Goal: Navigation & Orientation: Find specific page/section

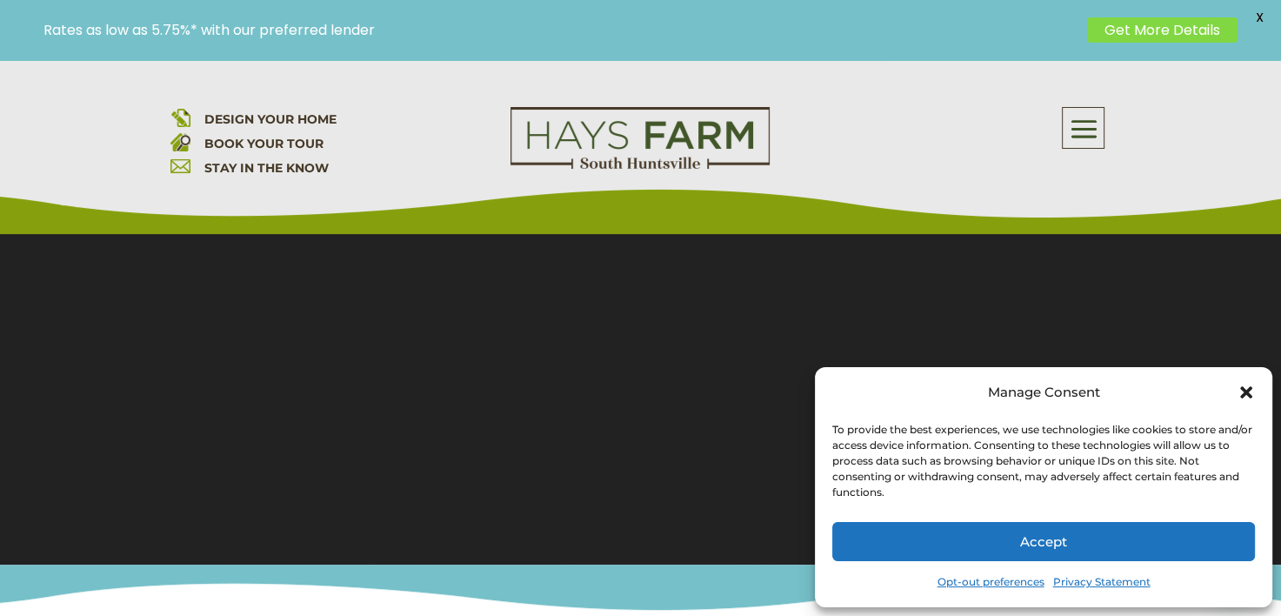
scroll to position [261, 0]
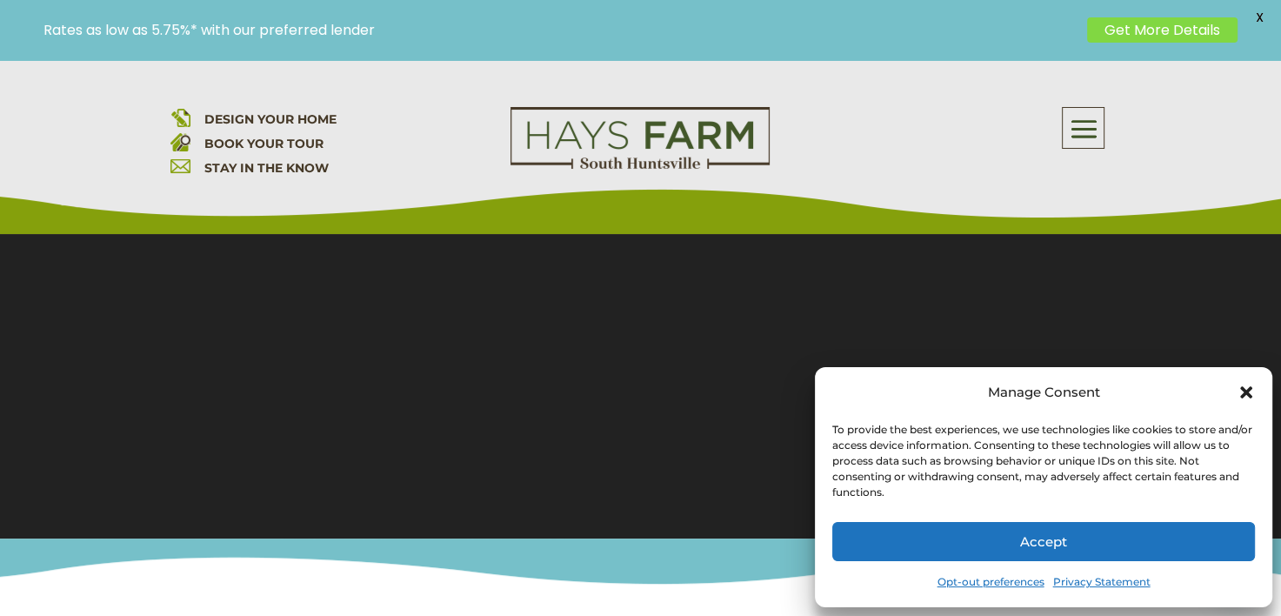
click at [1248, 396] on icon "Close dialog" at bounding box center [1245, 391] width 17 height 17
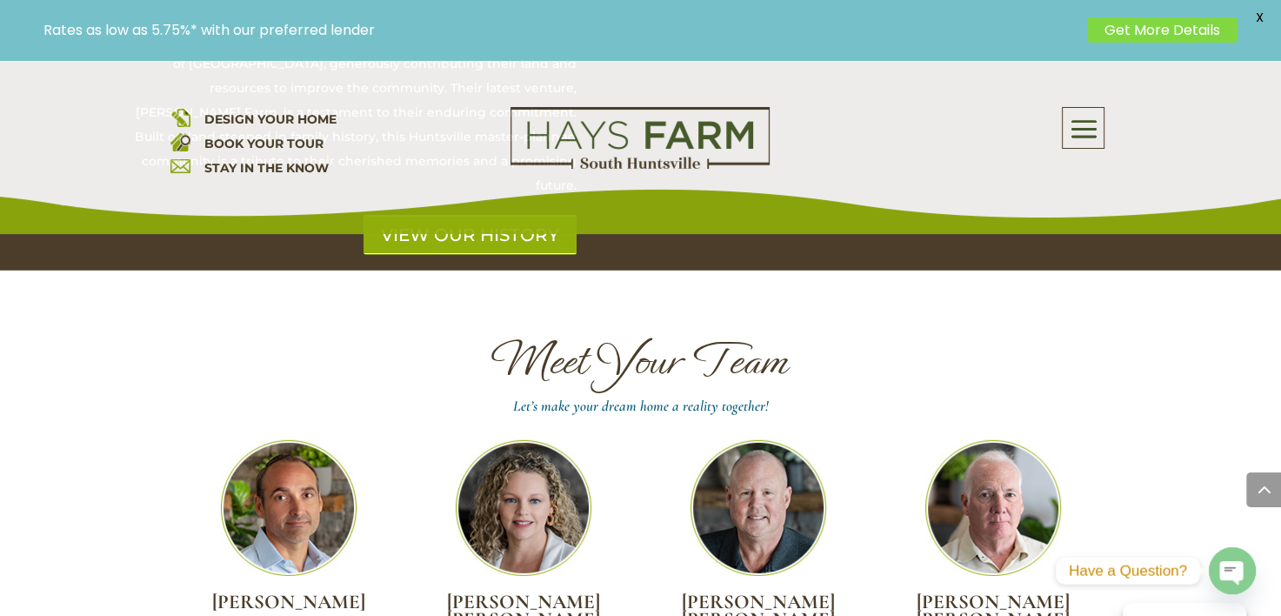
scroll to position [4782, 0]
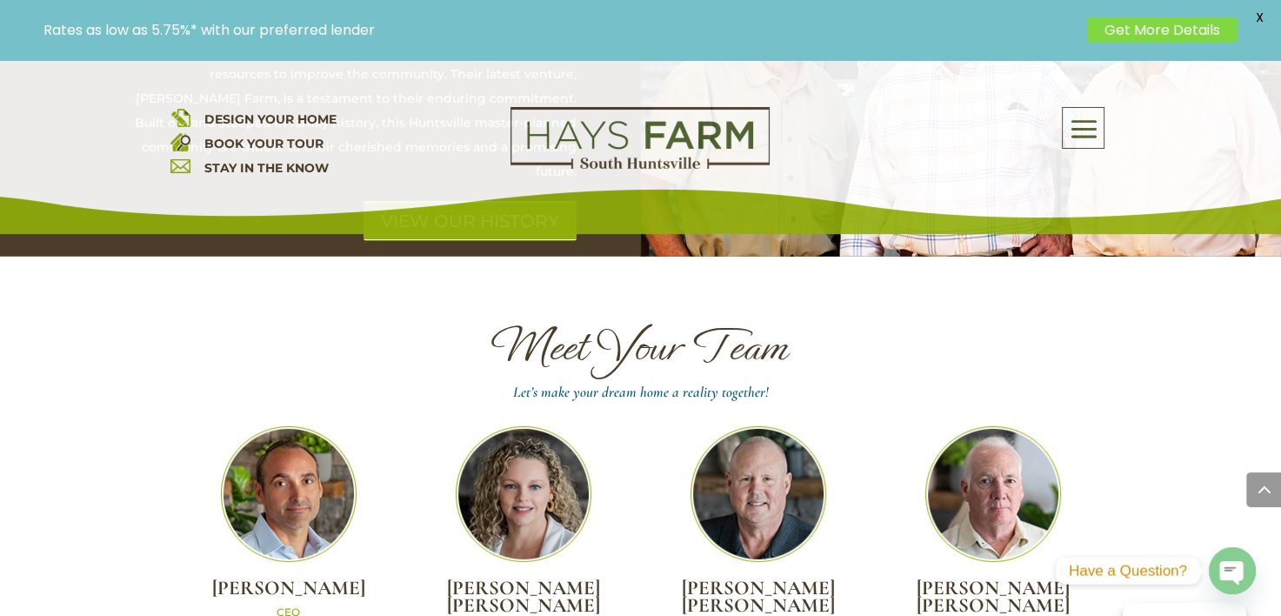
click at [1099, 132] on span at bounding box center [1082, 130] width 41 height 40
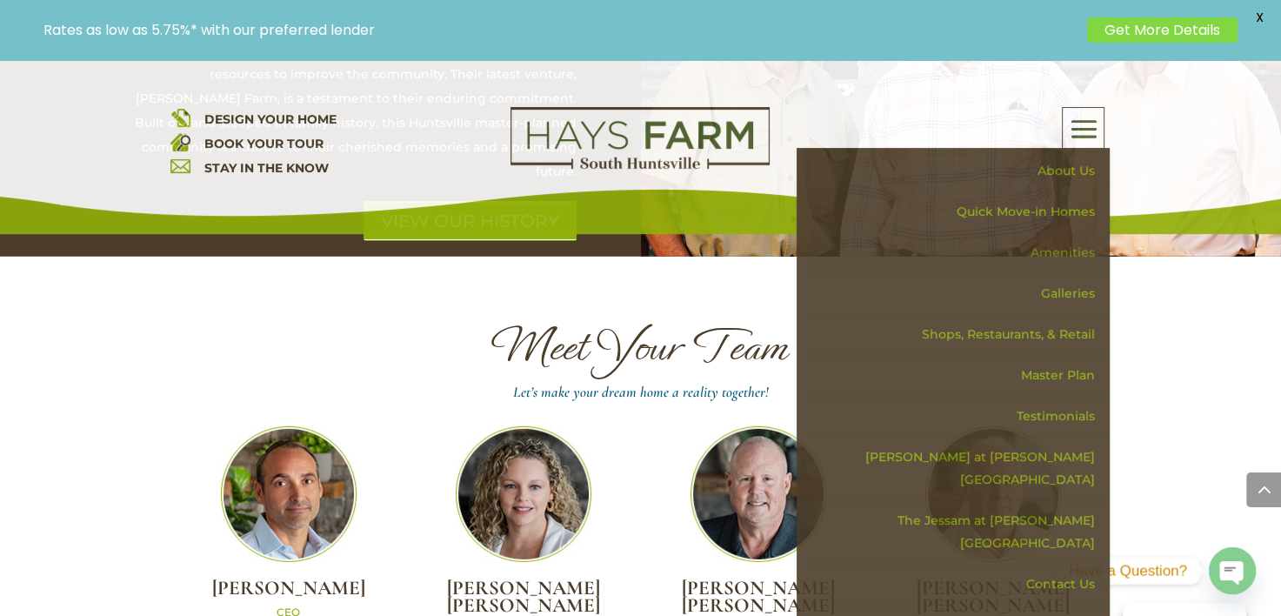
click at [1071, 249] on link "Amenities" at bounding box center [959, 252] width 301 height 41
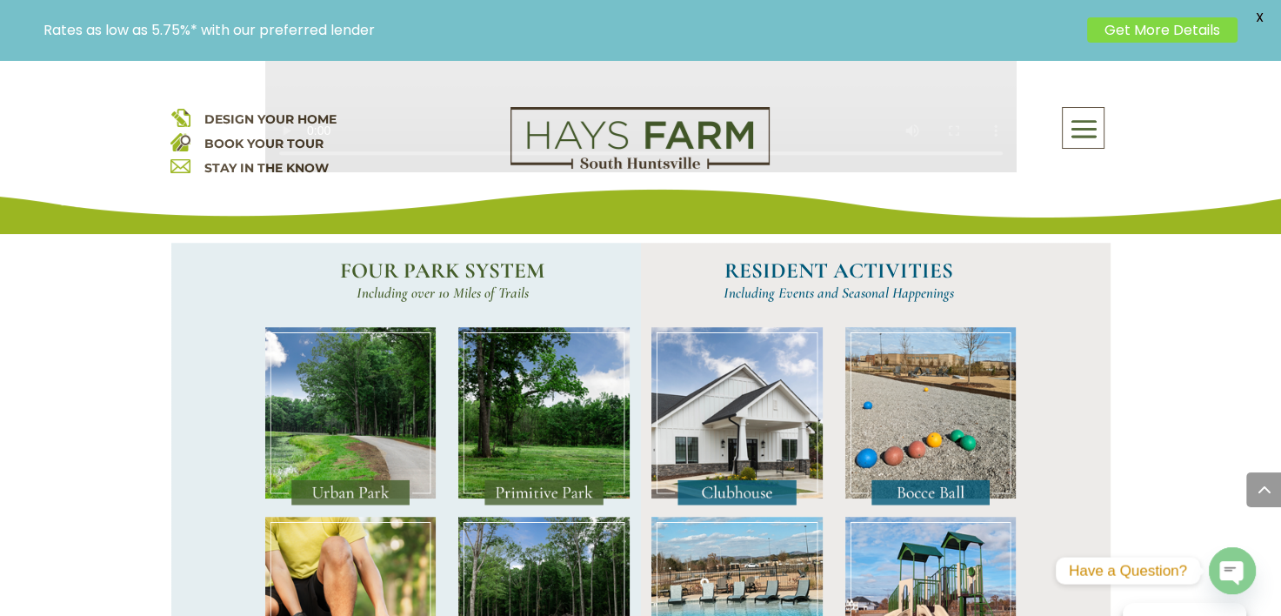
scroll to position [1391, 0]
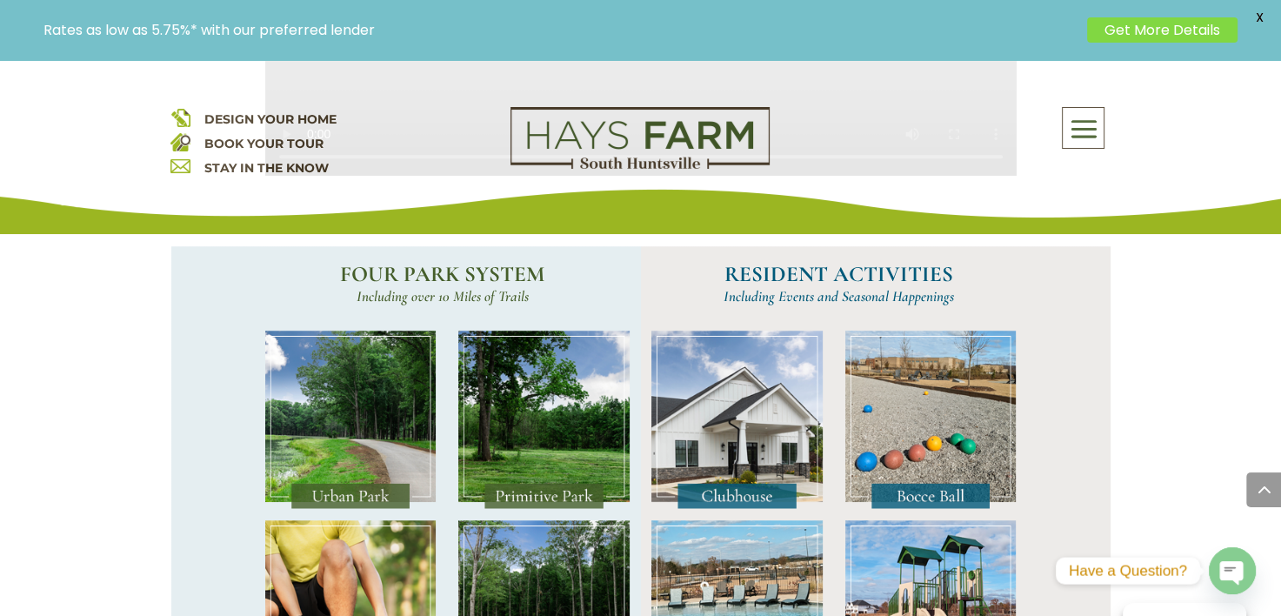
click at [935, 413] on img at bounding box center [930, 419] width 171 height 178
click at [930, 509] on img at bounding box center [930, 419] width 171 height 178
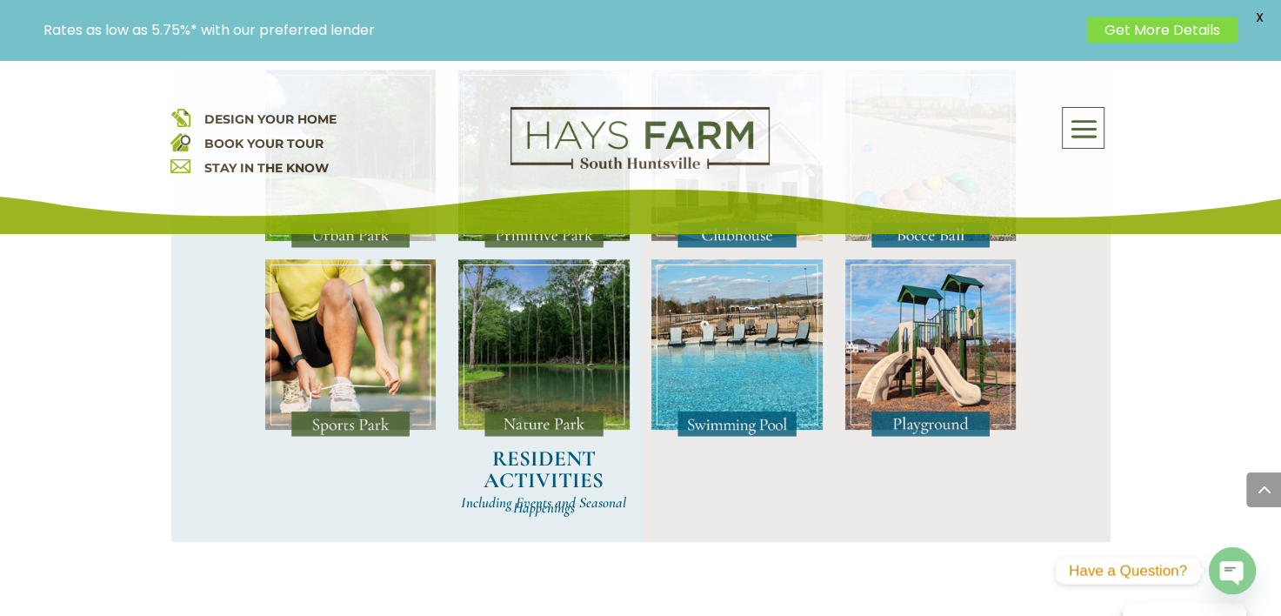
click at [406, 383] on img at bounding box center [350, 348] width 171 height 178
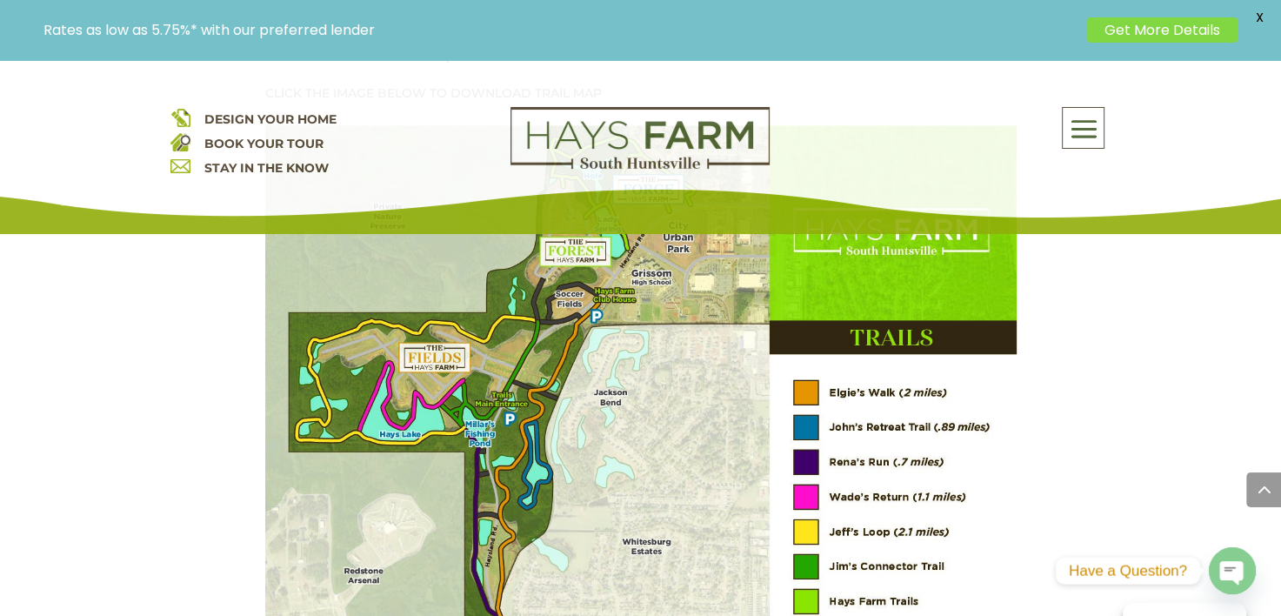
scroll to position [2260, 0]
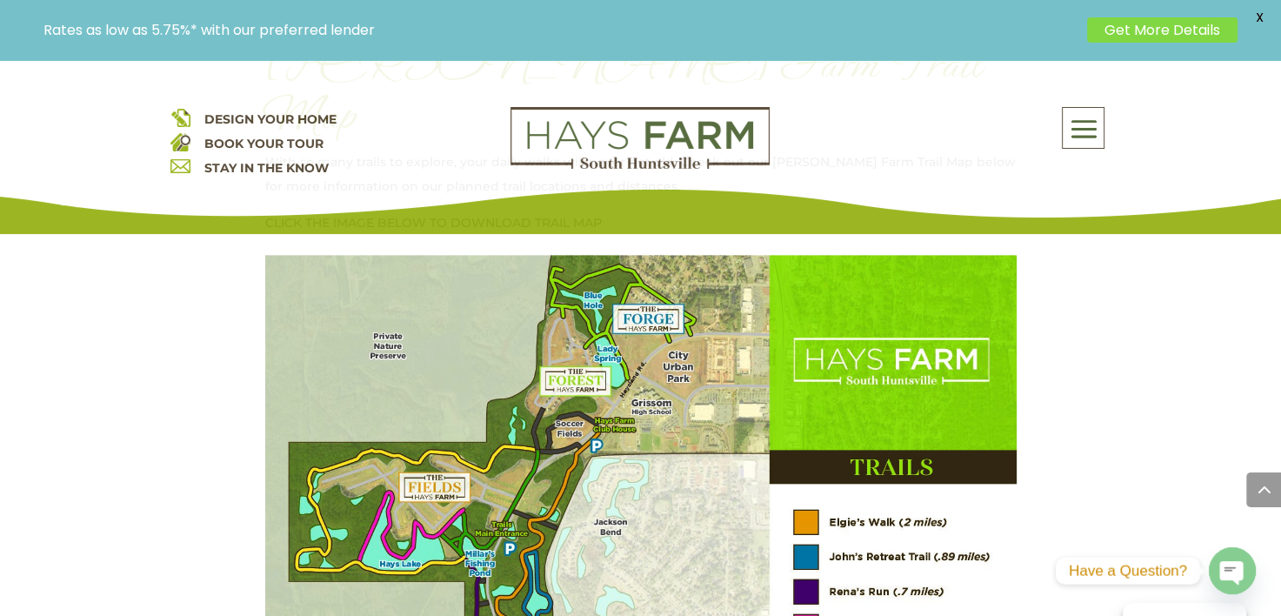
click at [658, 372] on img at bounding box center [640, 546] width 751 height 583
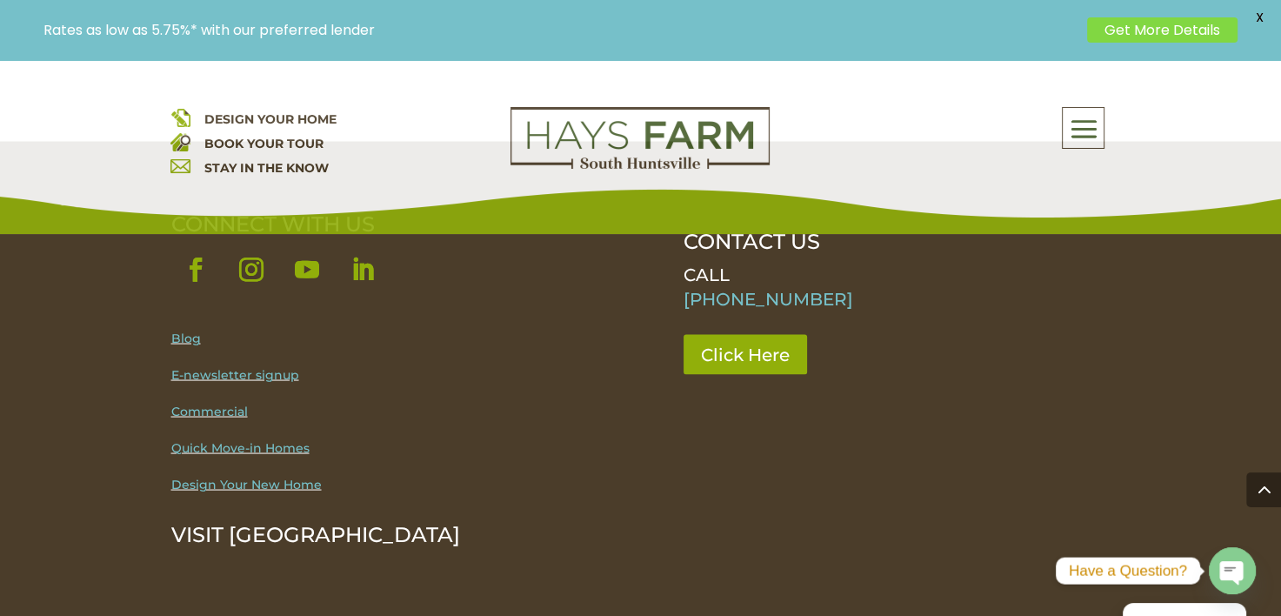
scroll to position [3130, 0]
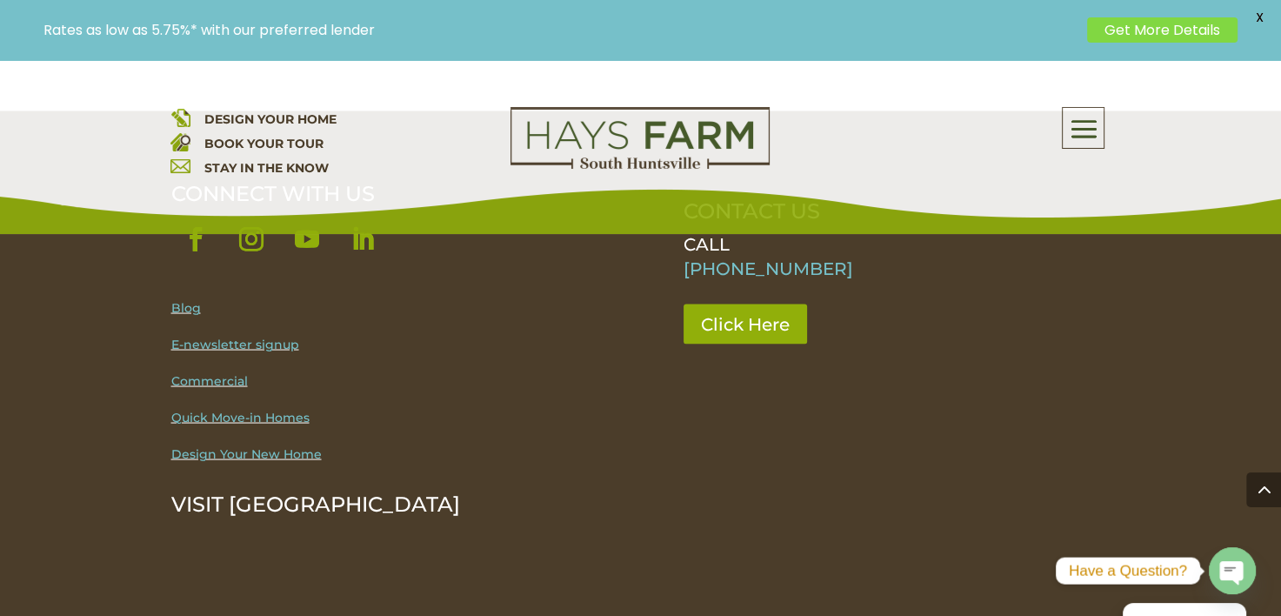
click at [202, 372] on link "Commercial" at bounding box center [209, 380] width 77 height 16
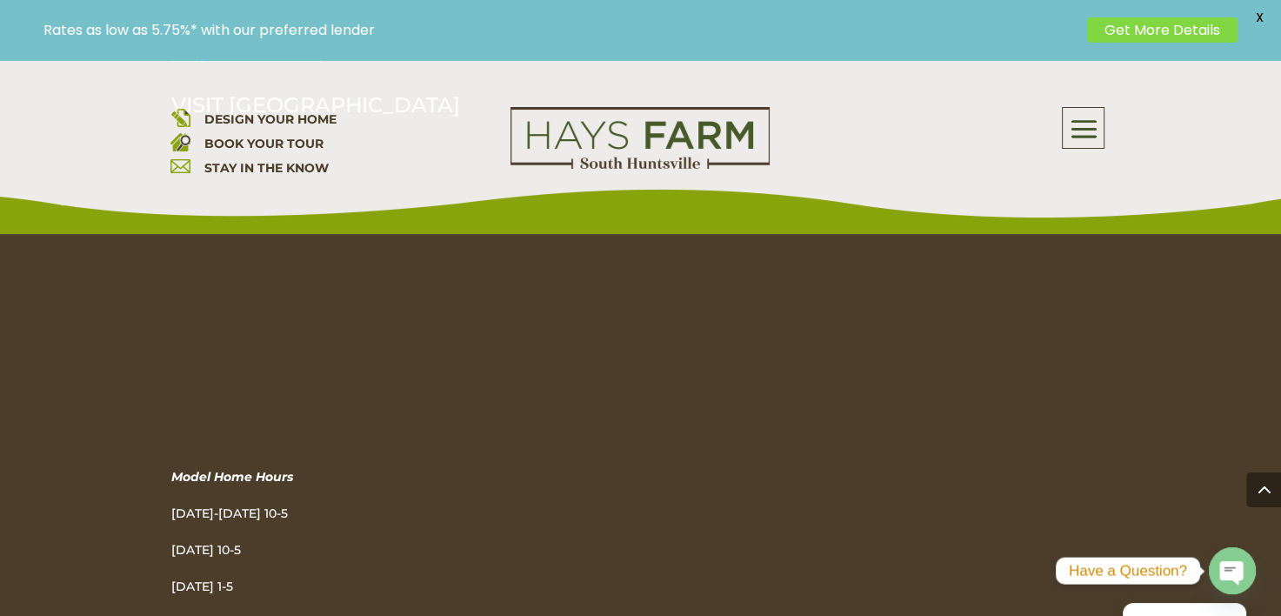
scroll to position [3486, 0]
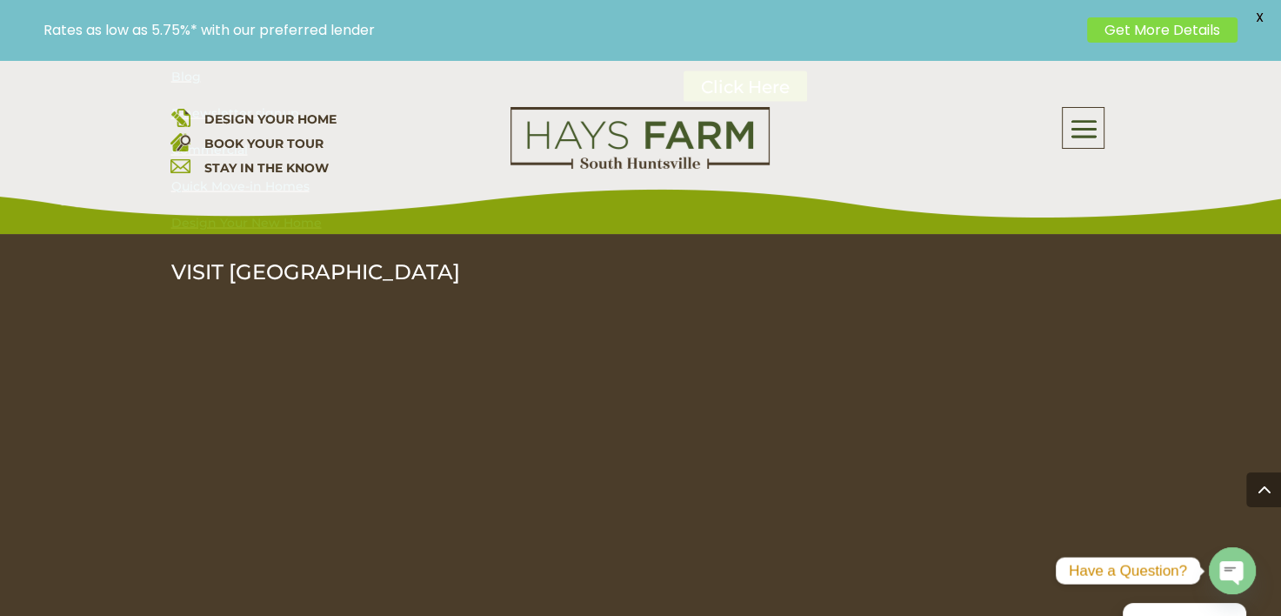
click at [1079, 130] on span at bounding box center [1082, 130] width 41 height 40
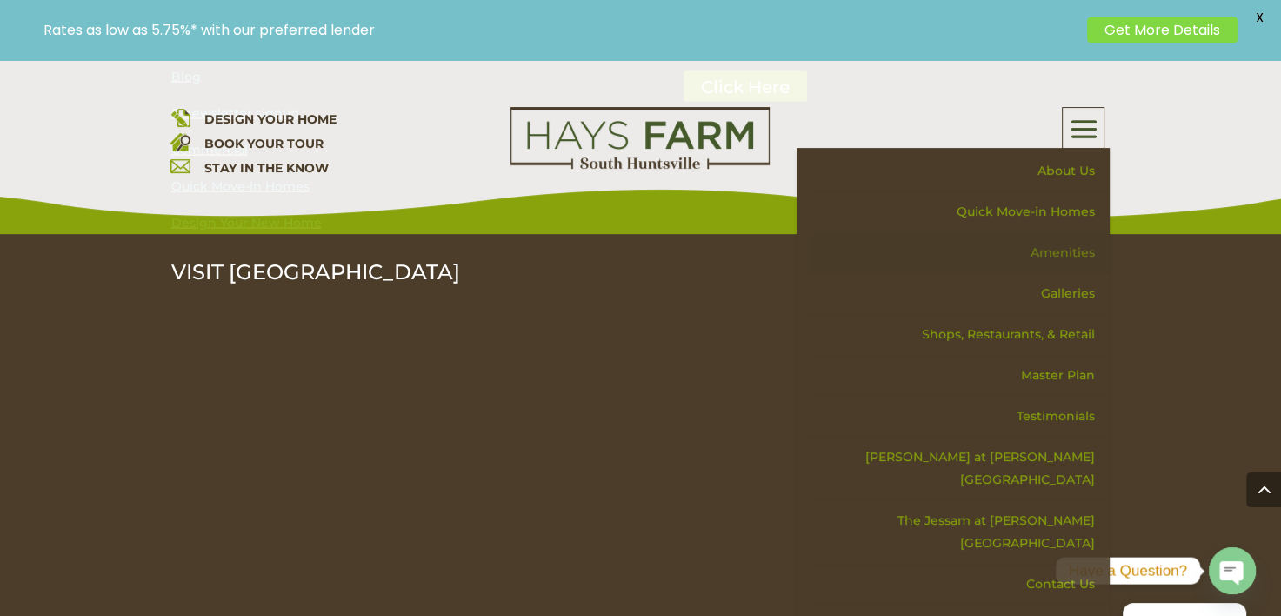
click at [1075, 247] on link "Amenities" at bounding box center [959, 252] width 301 height 41
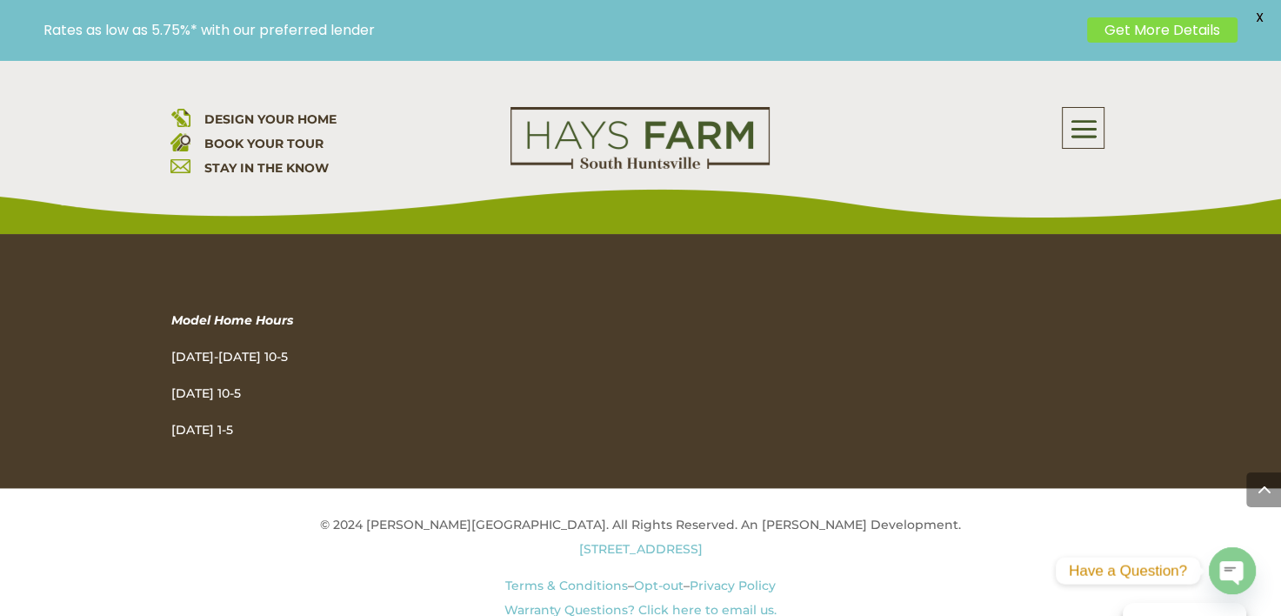
scroll to position [3714, 0]
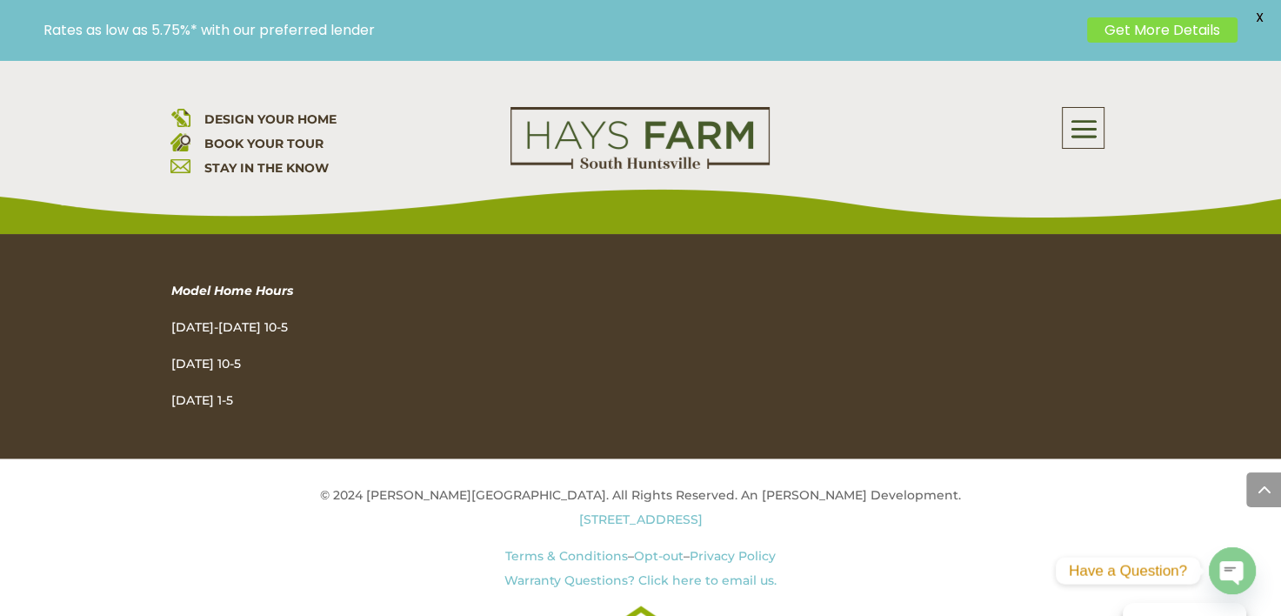
click at [577, 572] on link "Warranty Questions? Click here to email us." at bounding box center [640, 580] width 272 height 16
